Goal: Transaction & Acquisition: Purchase product/service

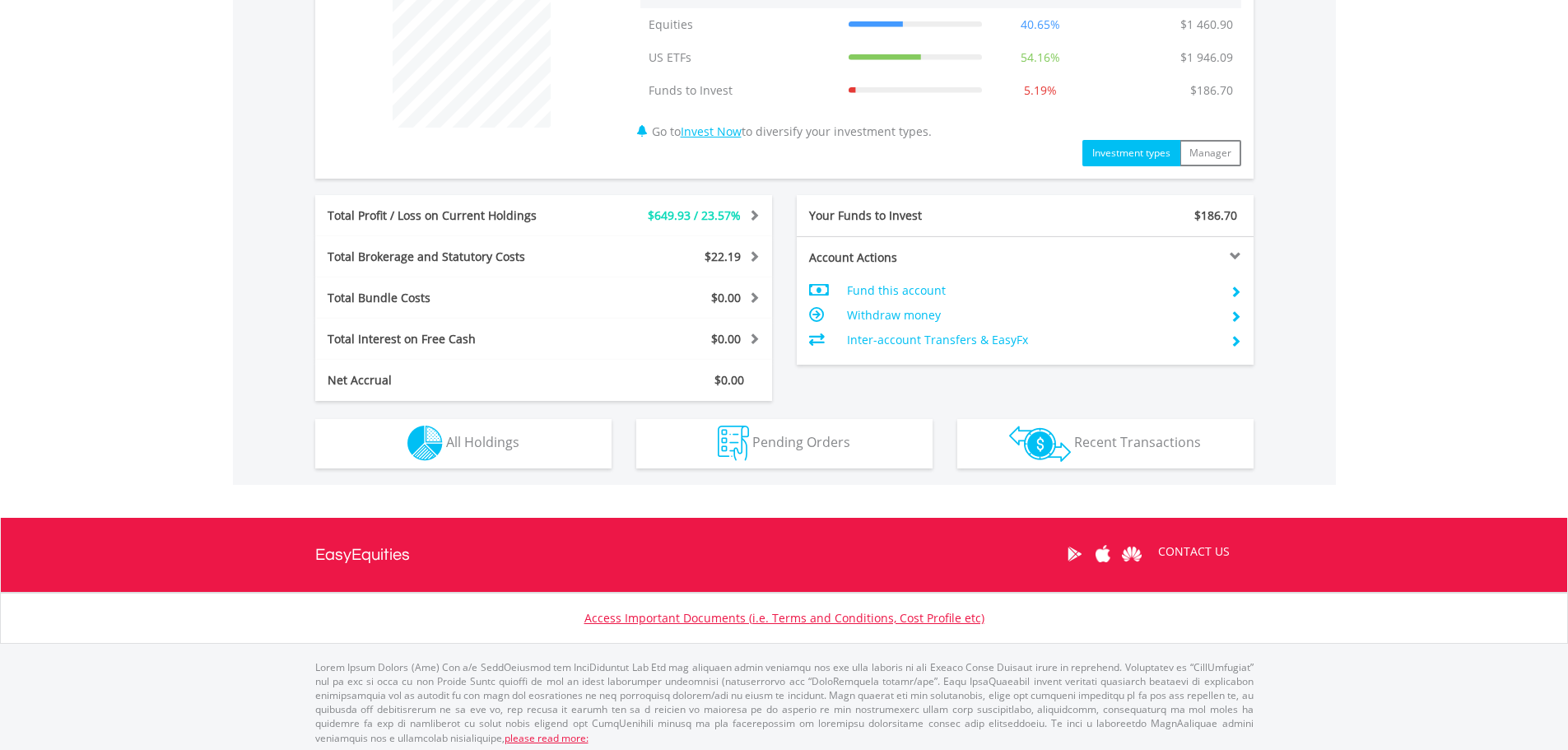
scroll to position [676, 0]
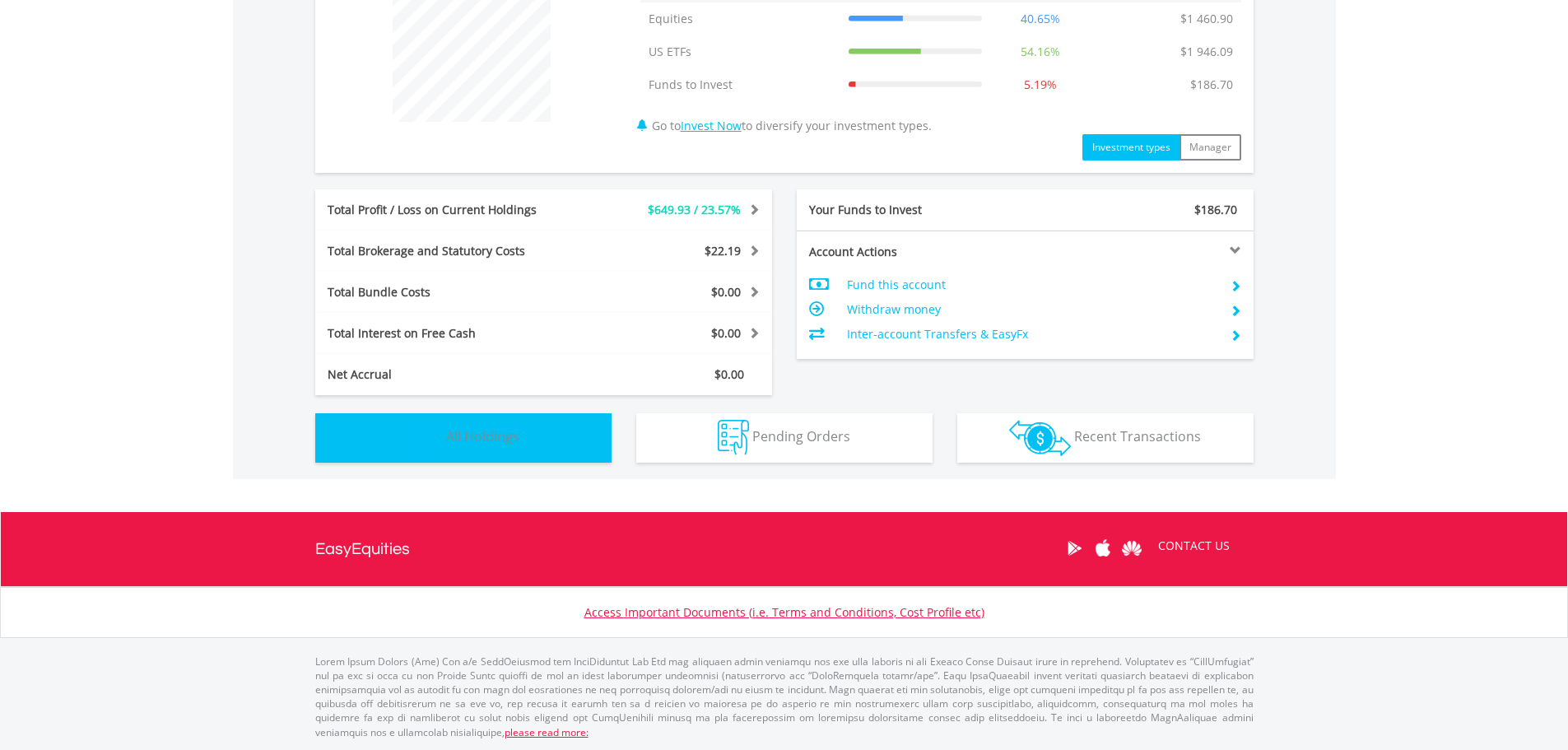
click at [446, 435] on span "All Holdings" at bounding box center [483, 436] width 73 height 18
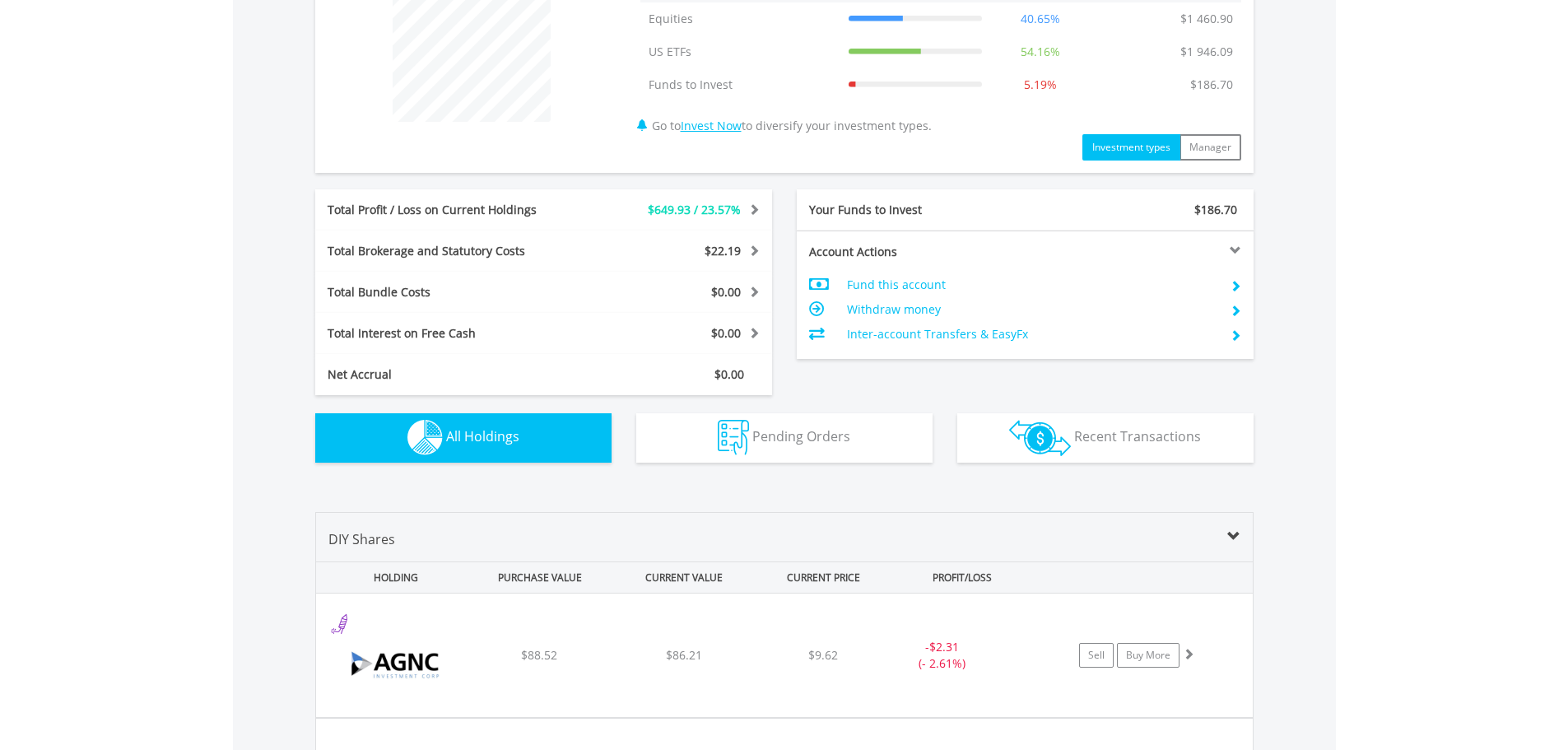
scroll to position [1188, 0]
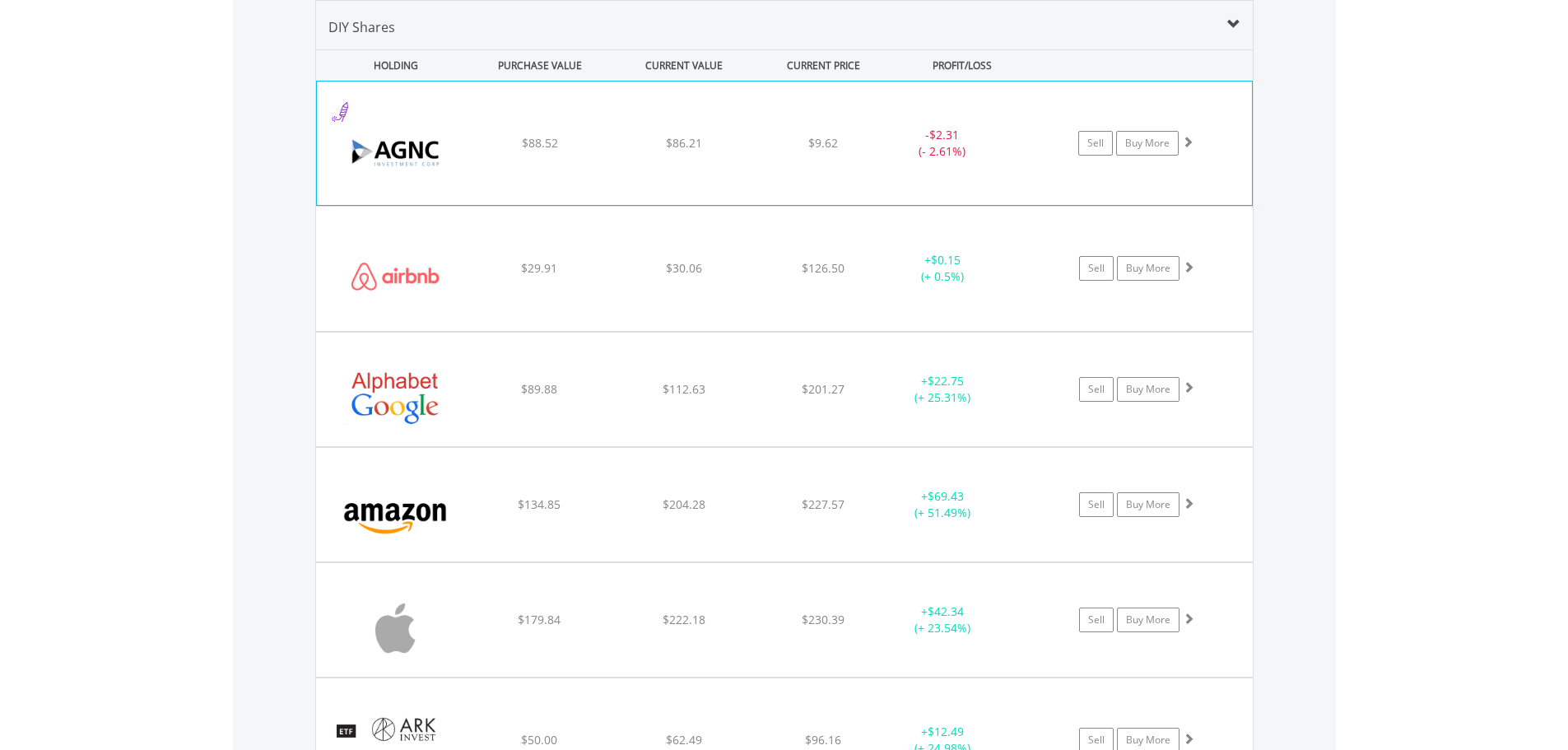
click at [1190, 145] on span at bounding box center [1187, 142] width 11 height 11
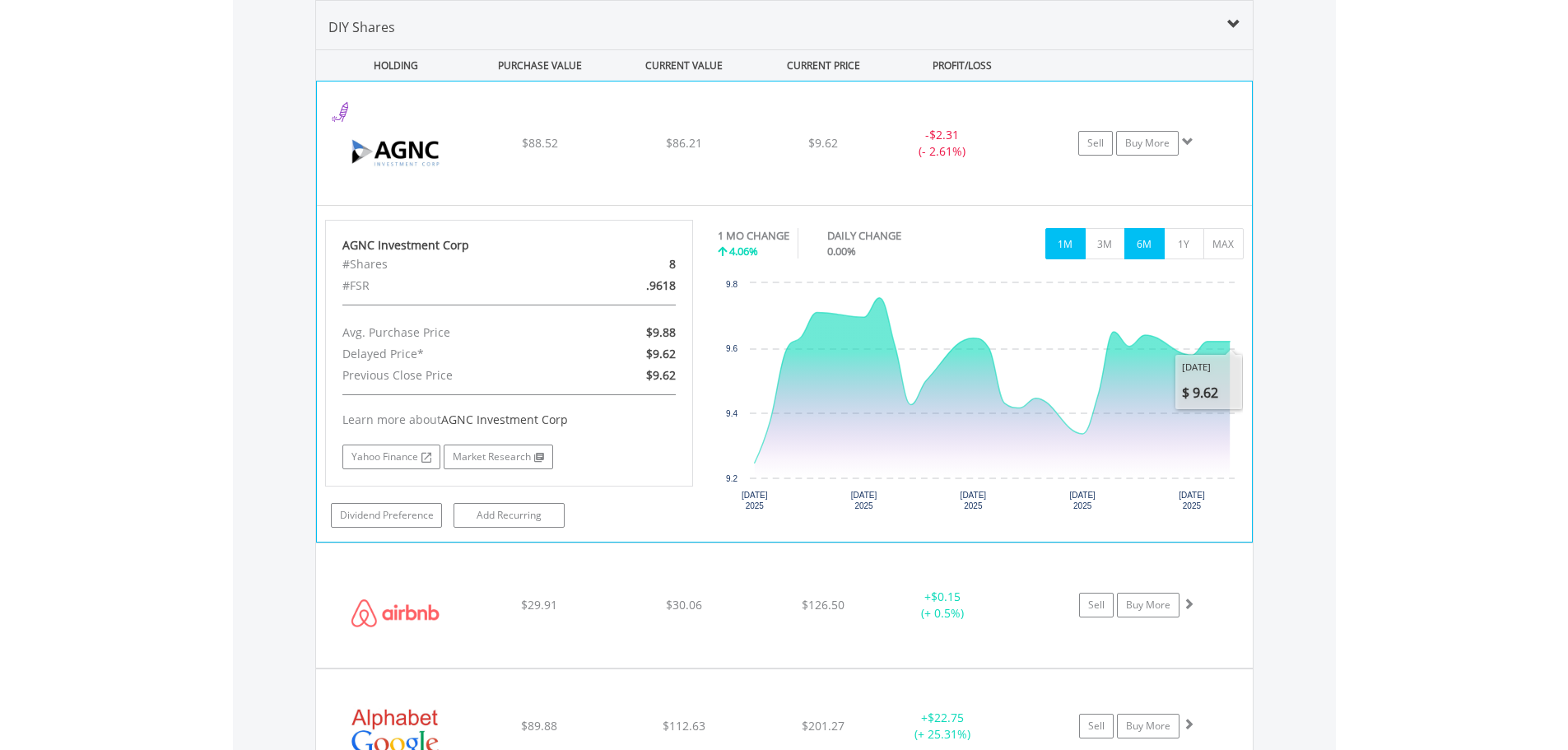
click at [1127, 255] on button "6M" at bounding box center [1143, 243] width 40 height 31
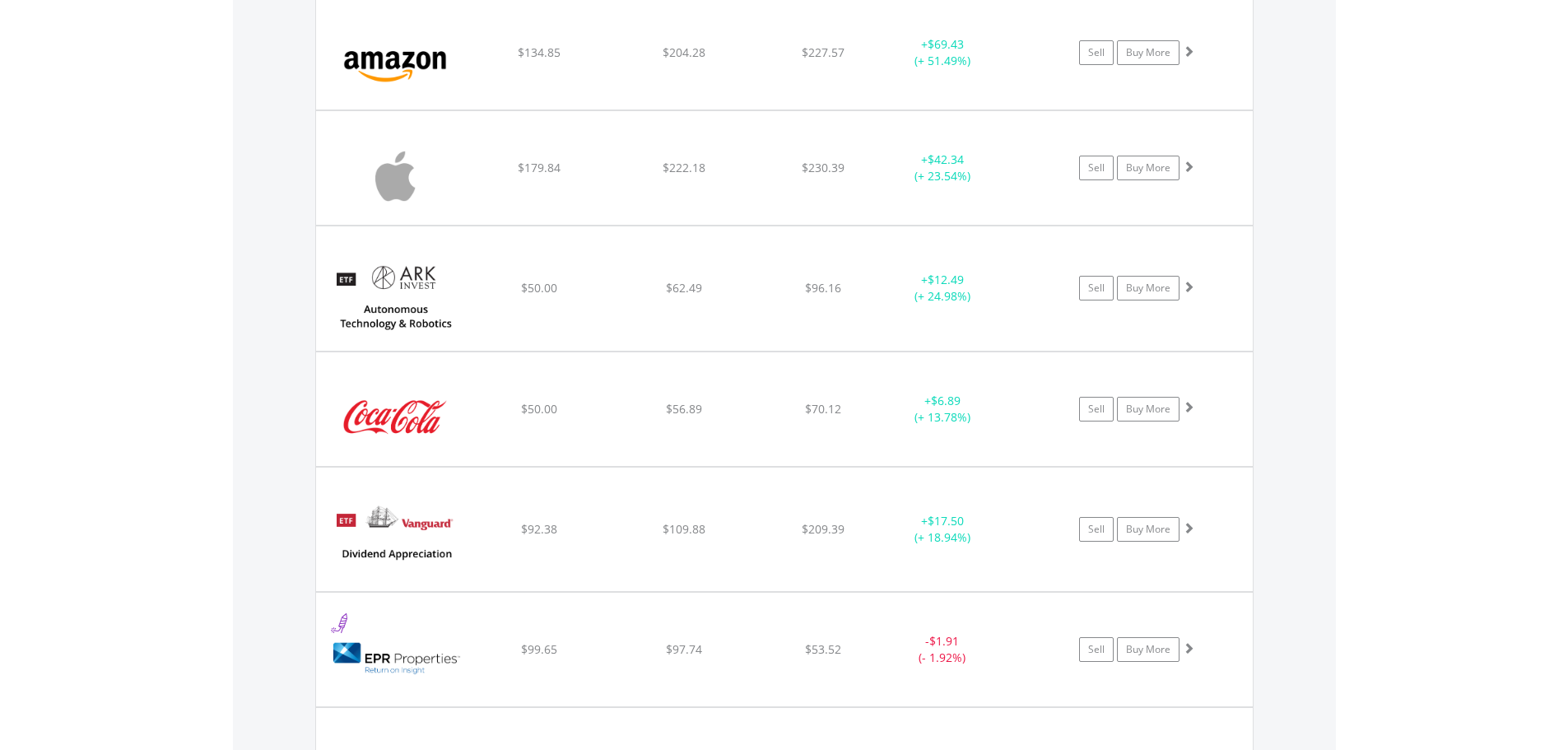
scroll to position [2011, 0]
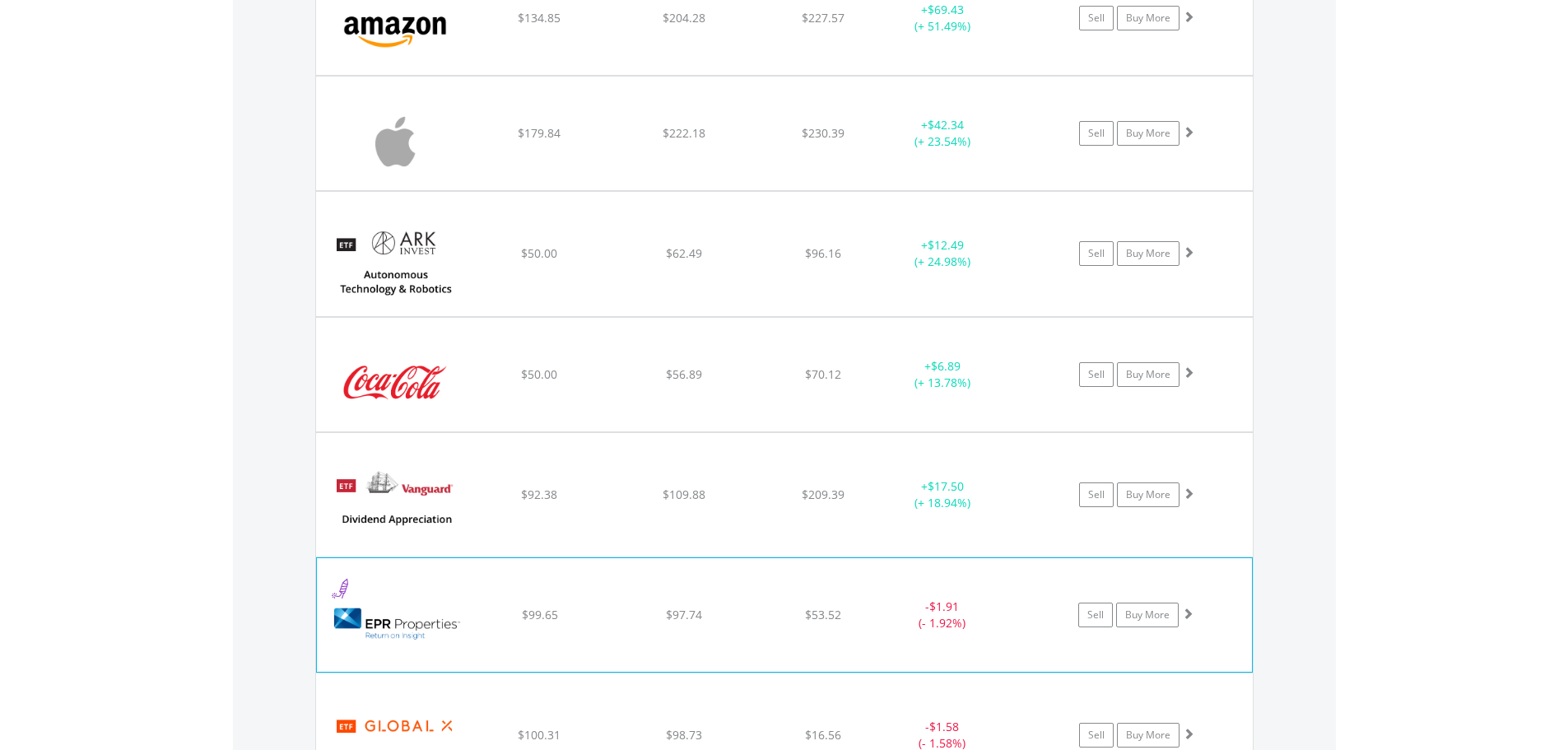
click at [1187, 610] on span at bounding box center [1187, 613] width 11 height 11
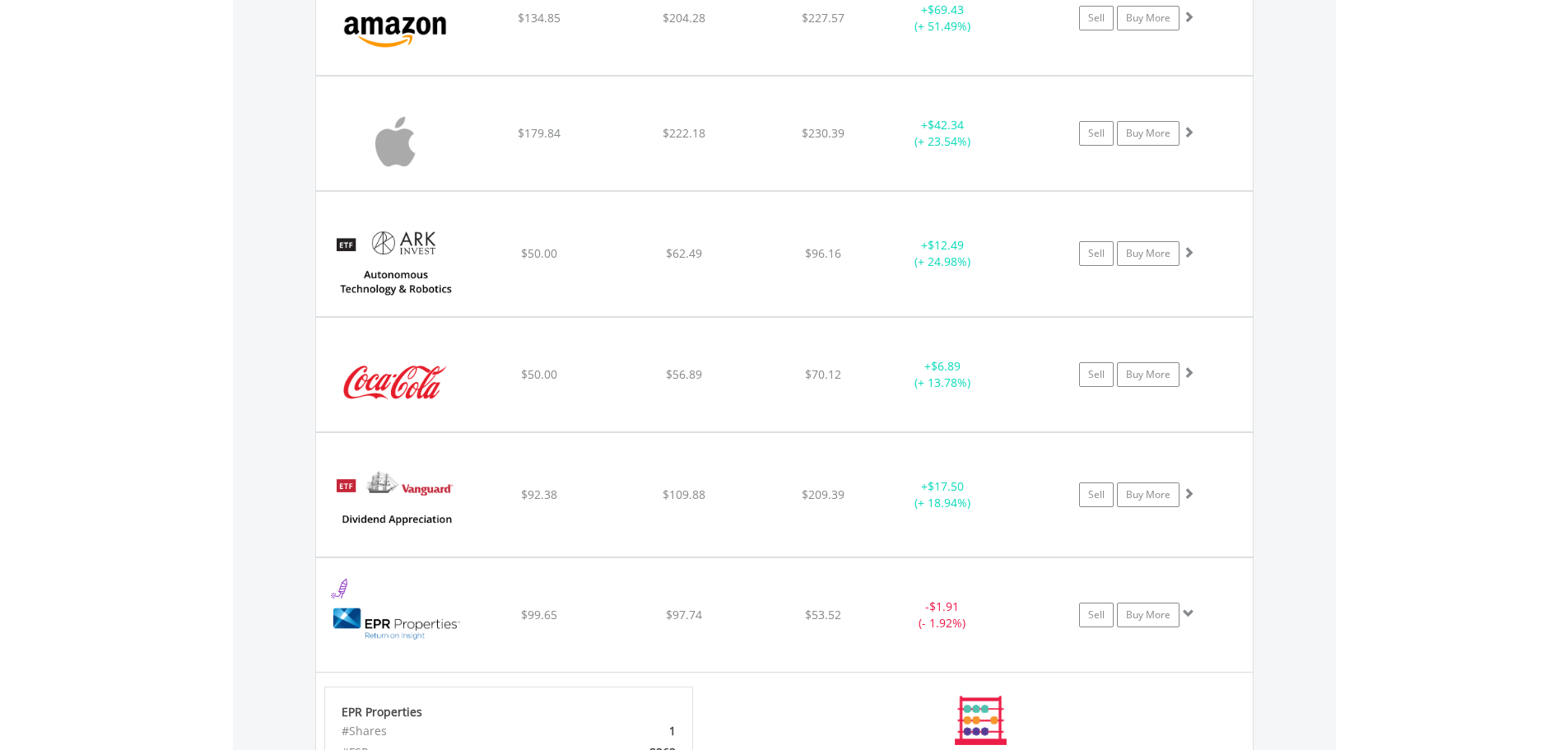
scroll to position [2340, 0]
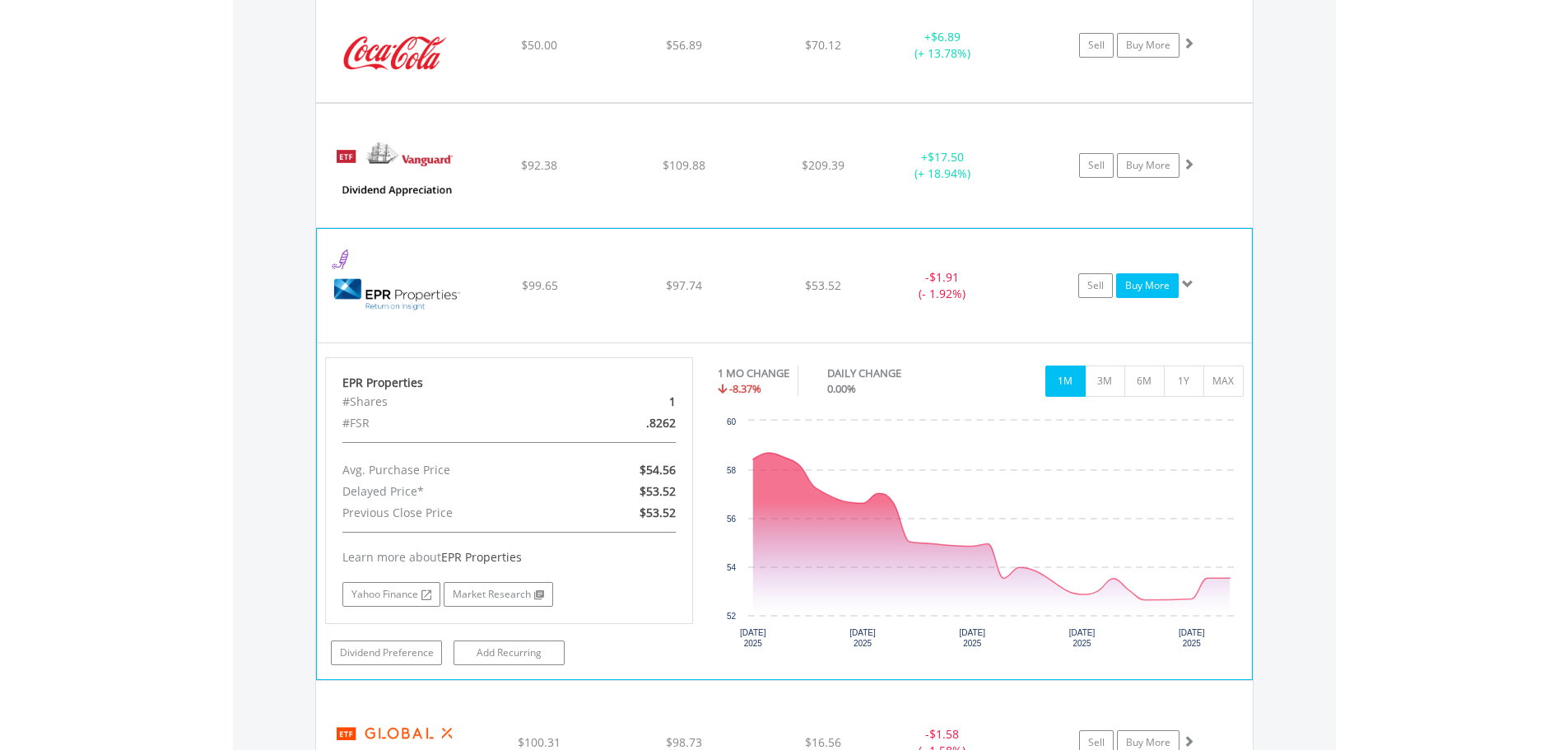
click at [1155, 286] on link "Buy More" at bounding box center [1147, 285] width 63 height 24
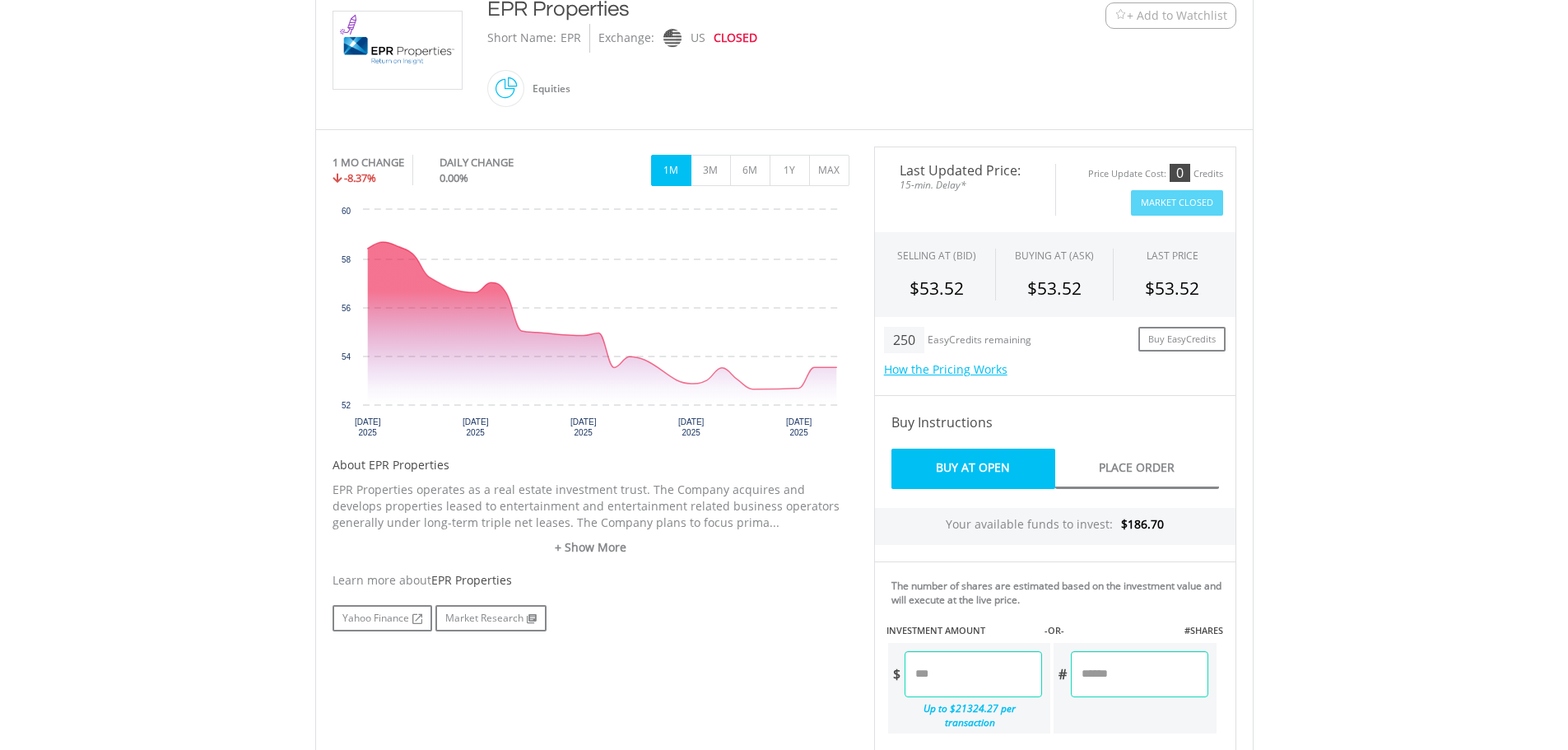
scroll to position [412, 0]
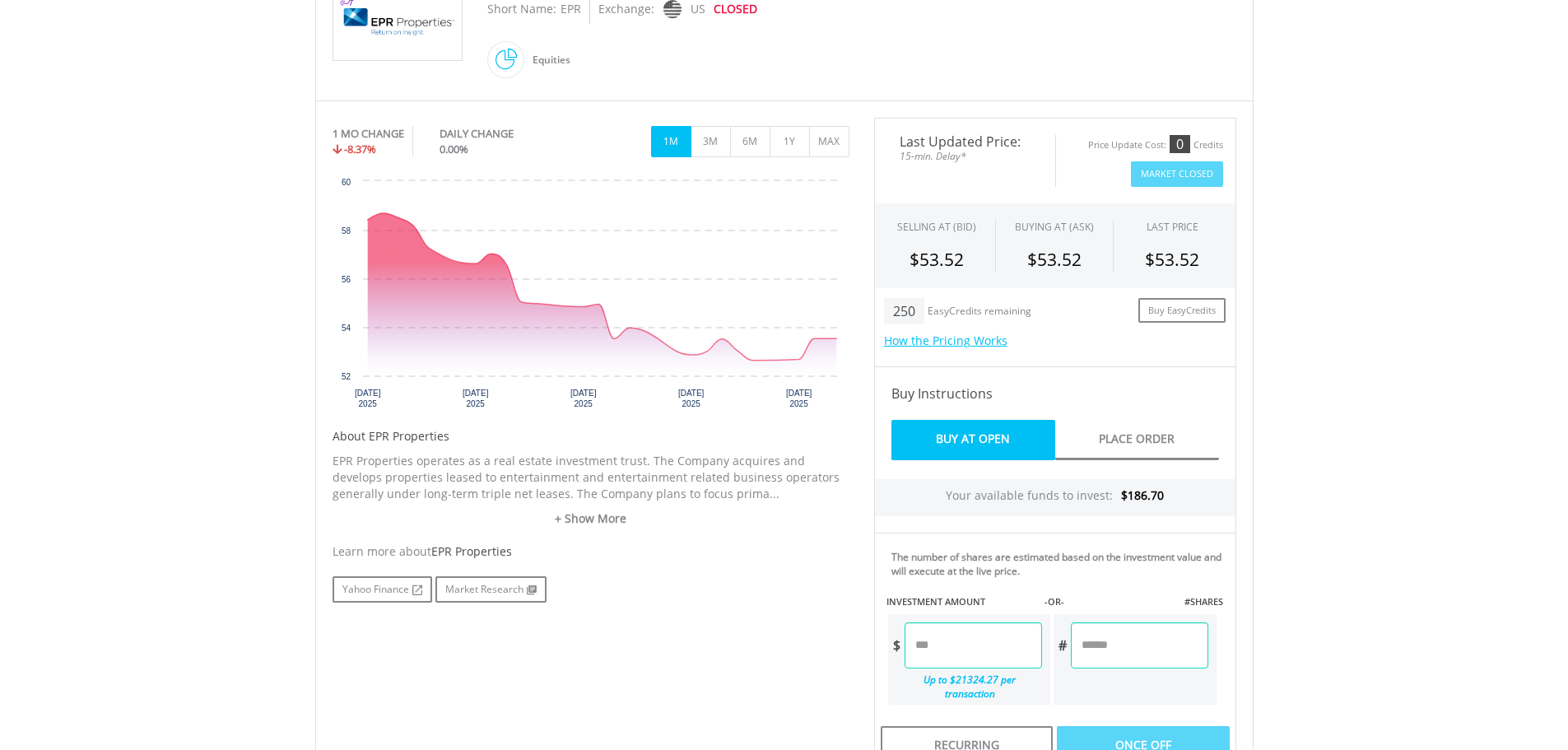
click at [1005, 654] on input "number" at bounding box center [973, 645] width 138 height 46
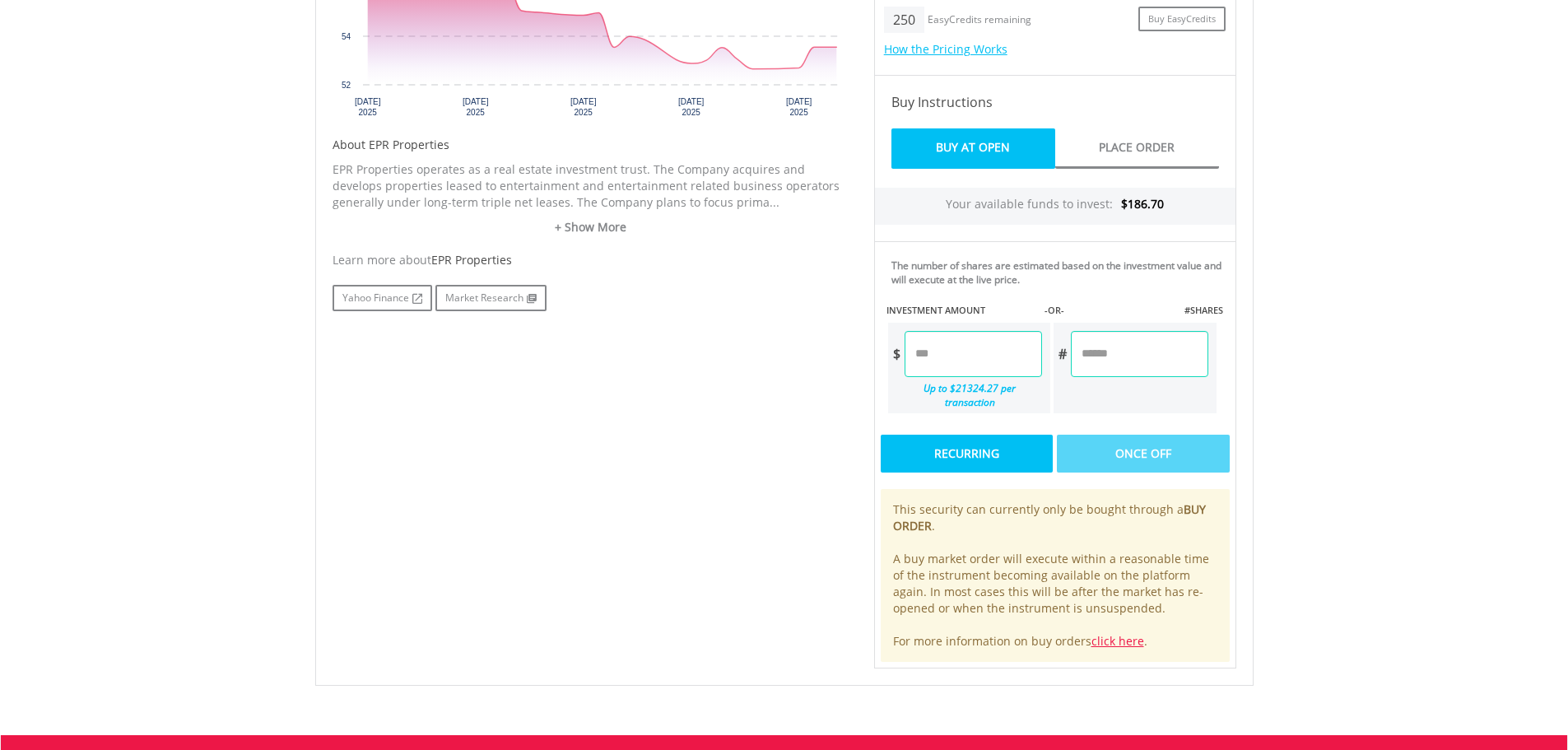
scroll to position [494, 0]
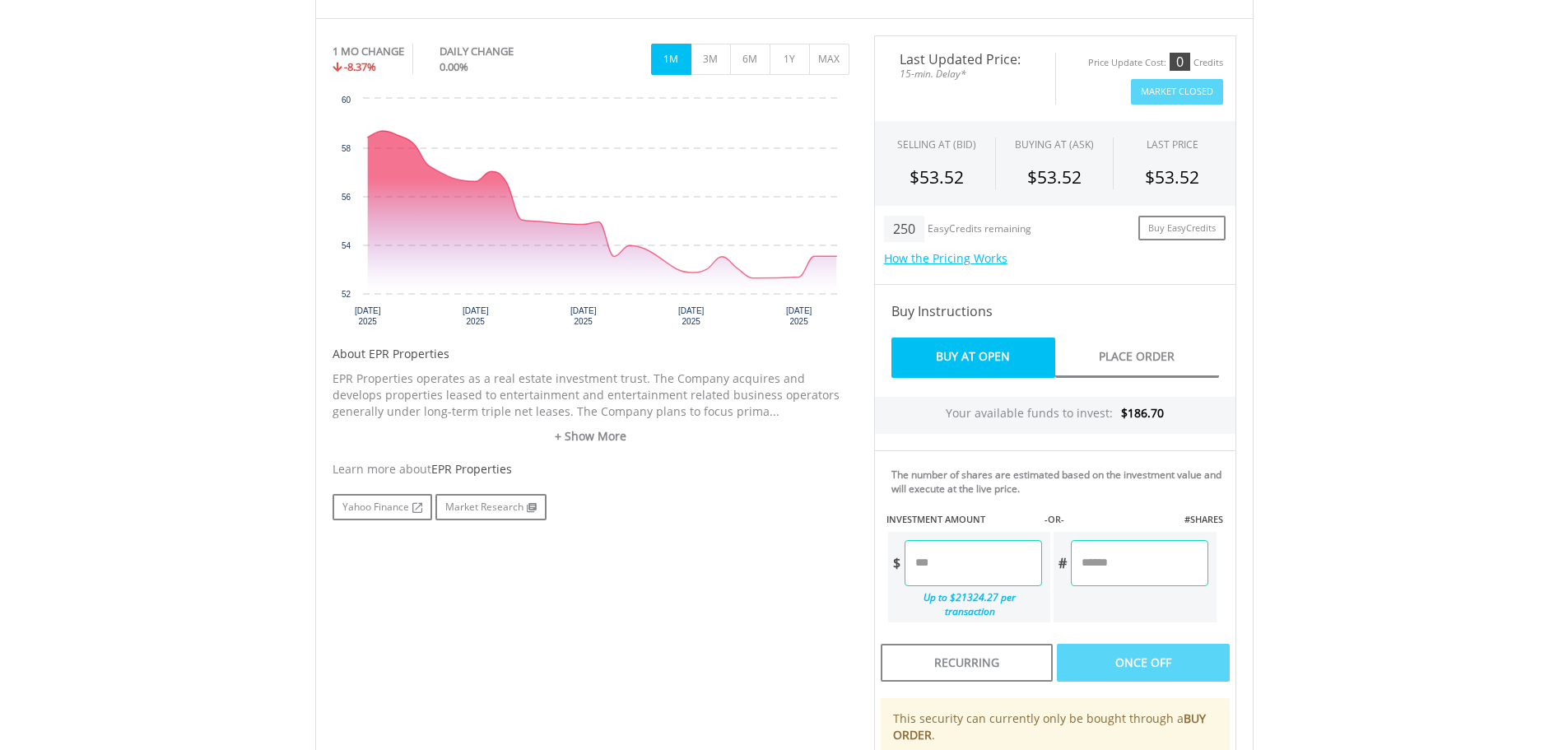
click at [1161, 568] on input "number" at bounding box center [1139, 562] width 137 height 46
type input "*"
click at [1150, 641] on div "Last Updated Price: 15-min. Delay* Price Update Cost: 0 Credits Market Closed S…" at bounding box center [1054, 457] width 387 height 842
type input "*****"
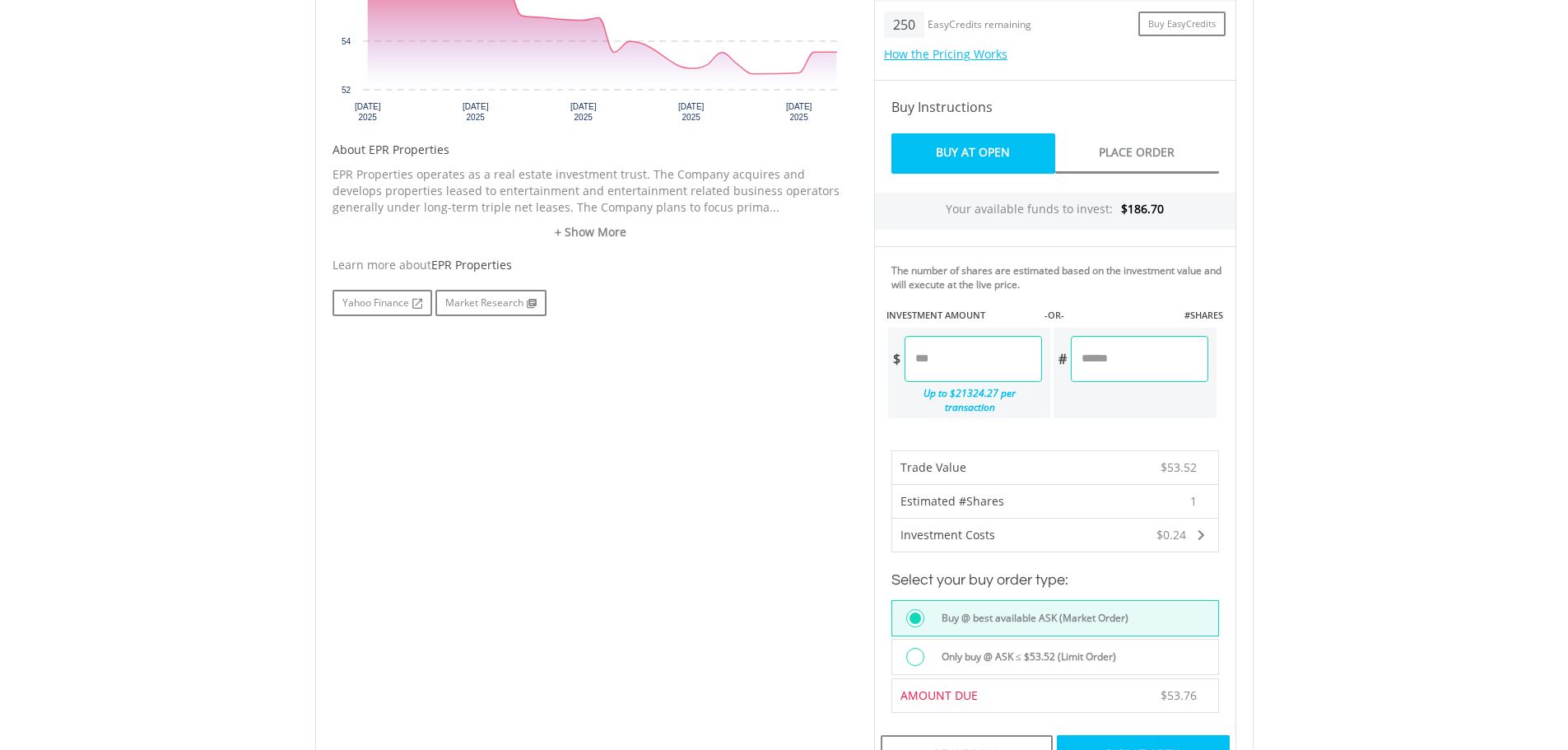
scroll to position [741, 0]
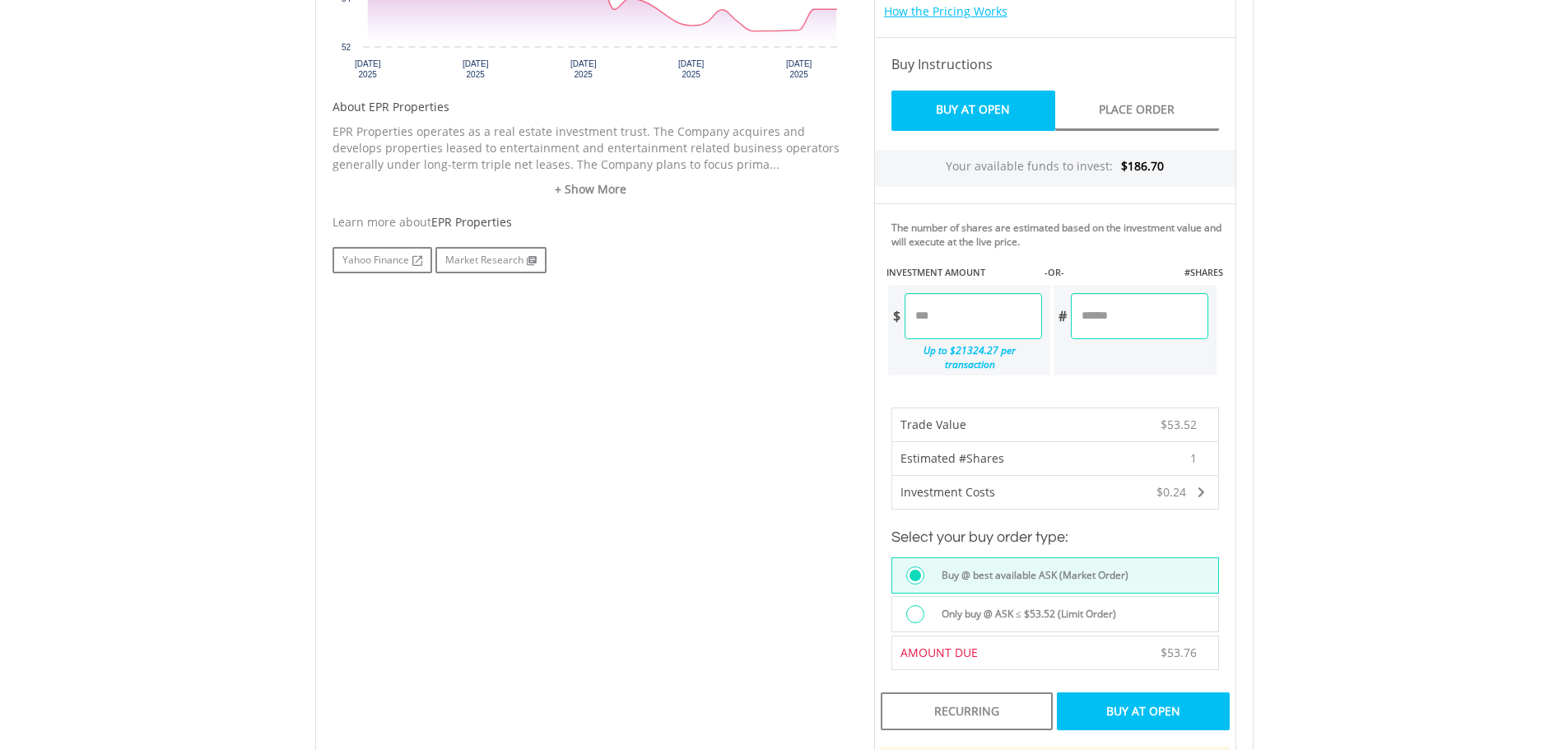
click at [1123, 698] on div "Buy At Open" at bounding box center [1142, 711] width 172 height 38
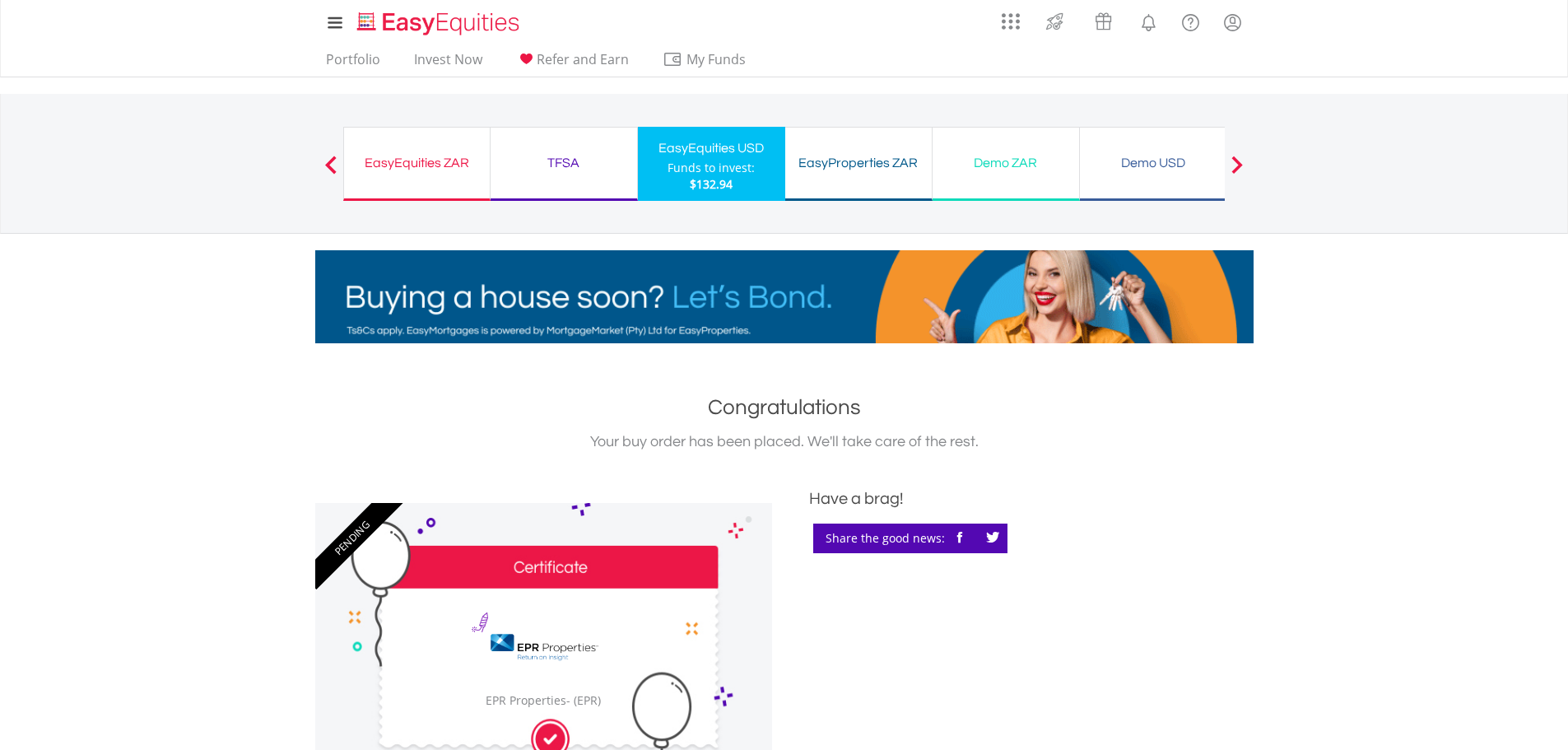
click at [665, 164] on div "EasyEquities USD Funds to invest: $132.94" at bounding box center [710, 163] width 147 height 74
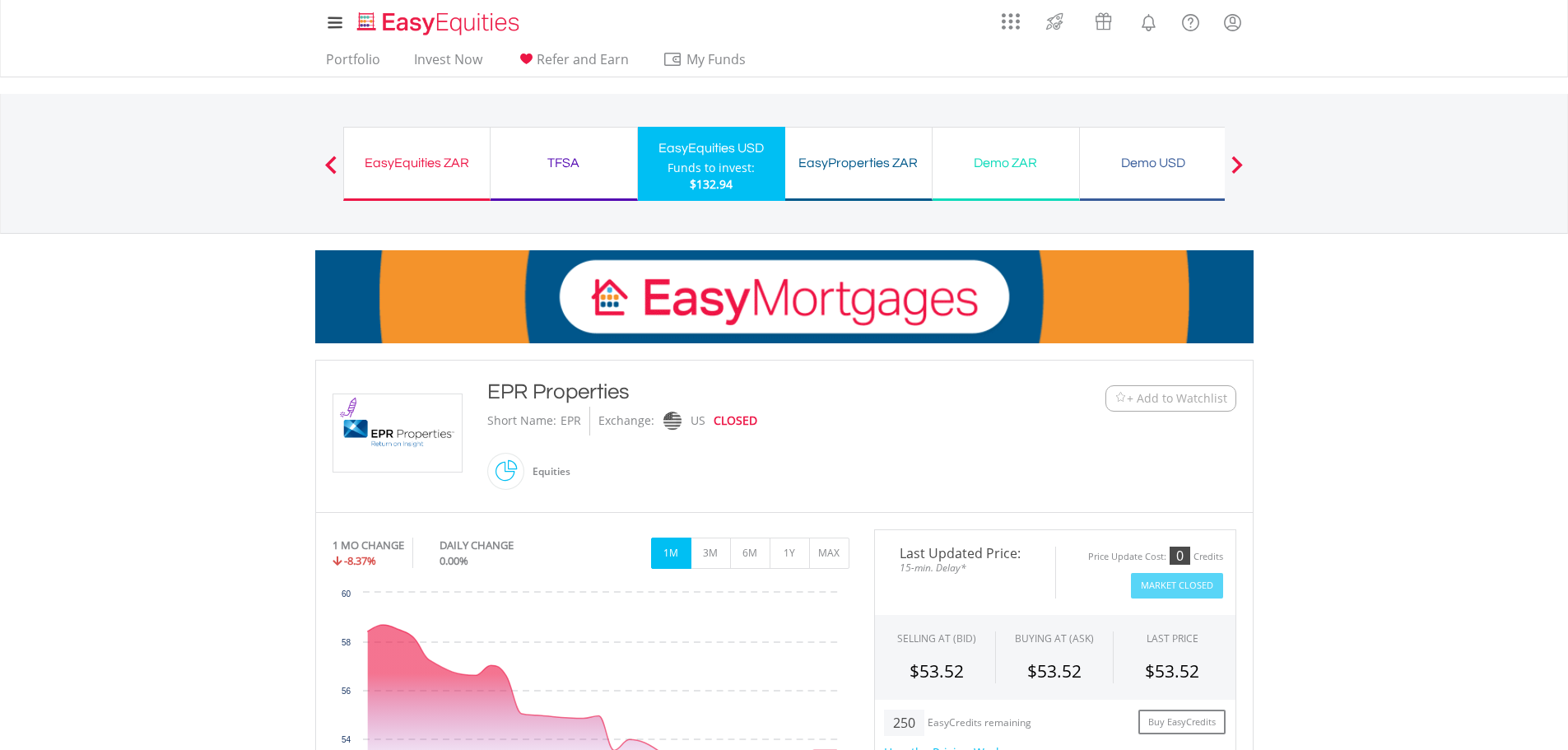
click at [705, 163] on div "Funds to invest:" at bounding box center [710, 168] width 87 height 17
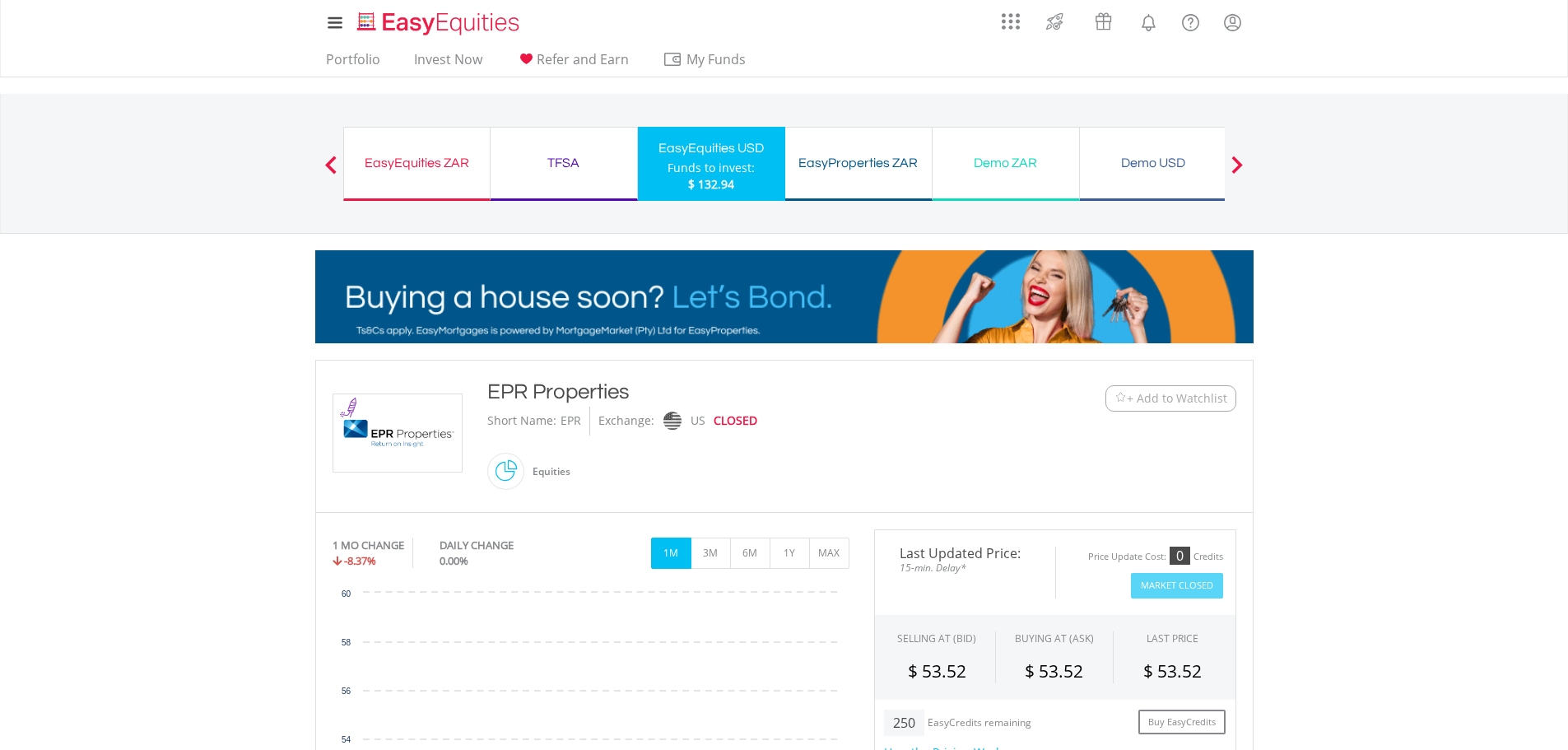
click at [1150, 397] on span "+ Add to Watchlist" at bounding box center [1176, 398] width 100 height 17
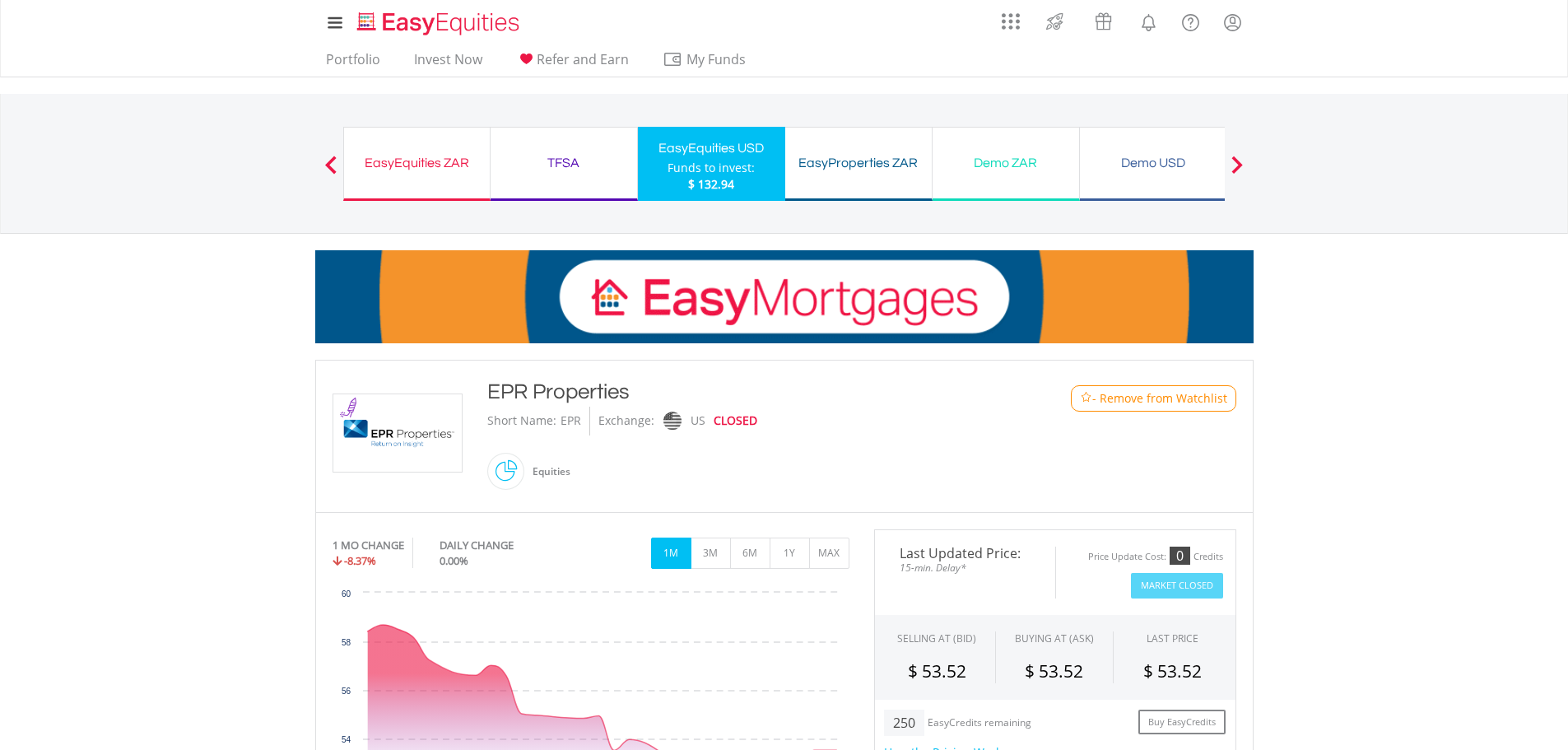
click at [327, 166] on button "Previous" at bounding box center [330, 172] width 33 height 17
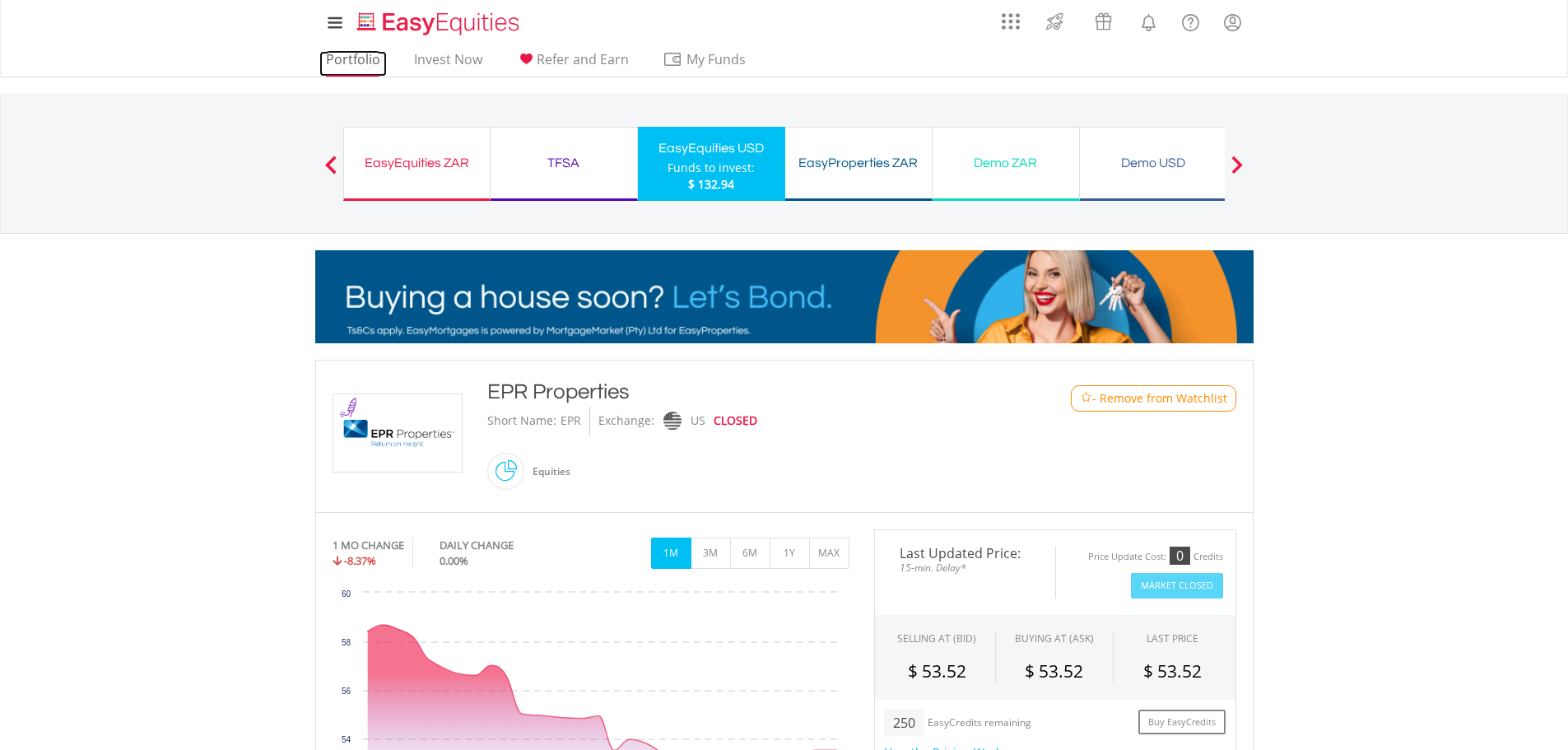
click at [337, 52] on link "Portfolio" at bounding box center [353, 63] width 67 height 25
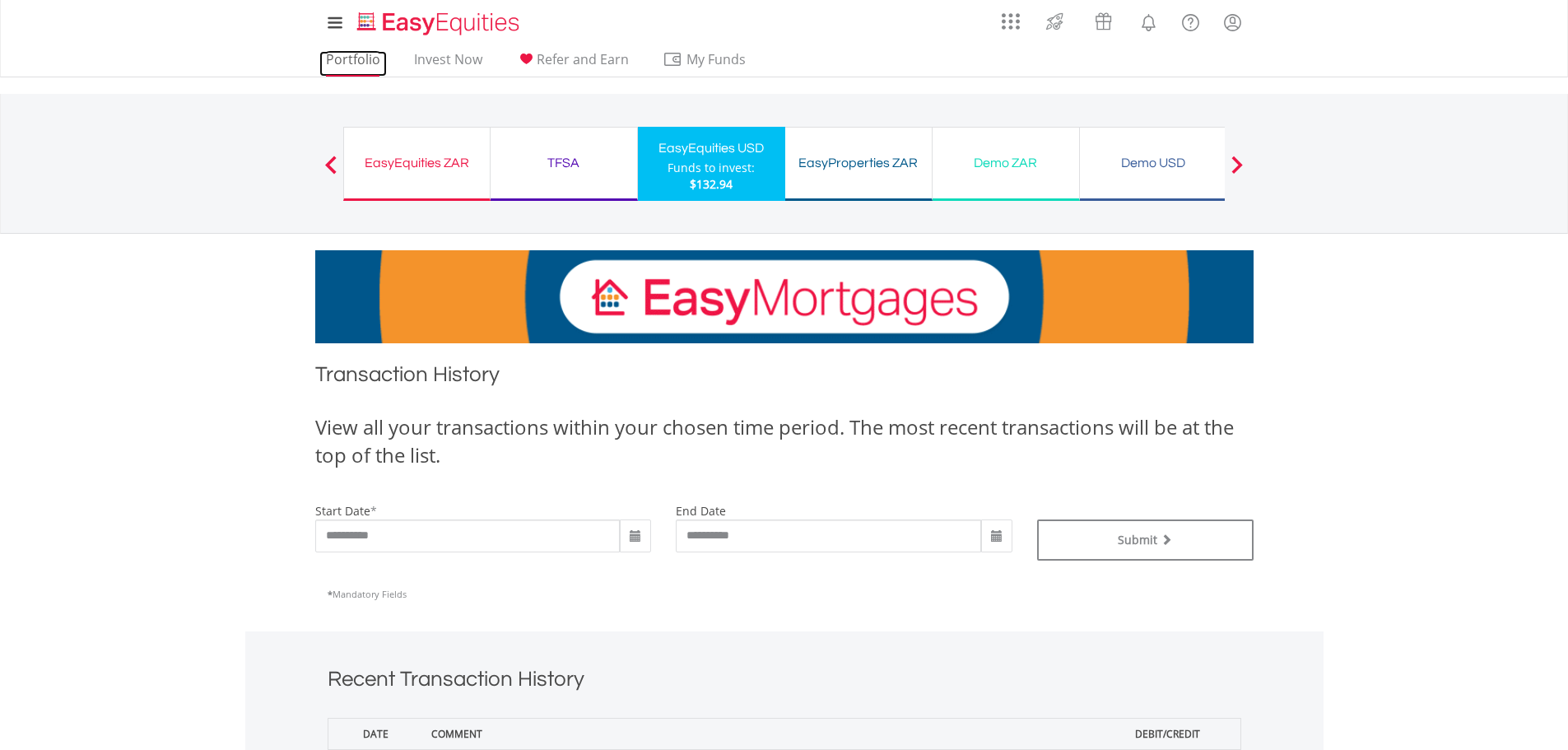
click at [349, 61] on link "Portfolio" at bounding box center [353, 63] width 67 height 25
